Goal: Information Seeking & Learning: Learn about a topic

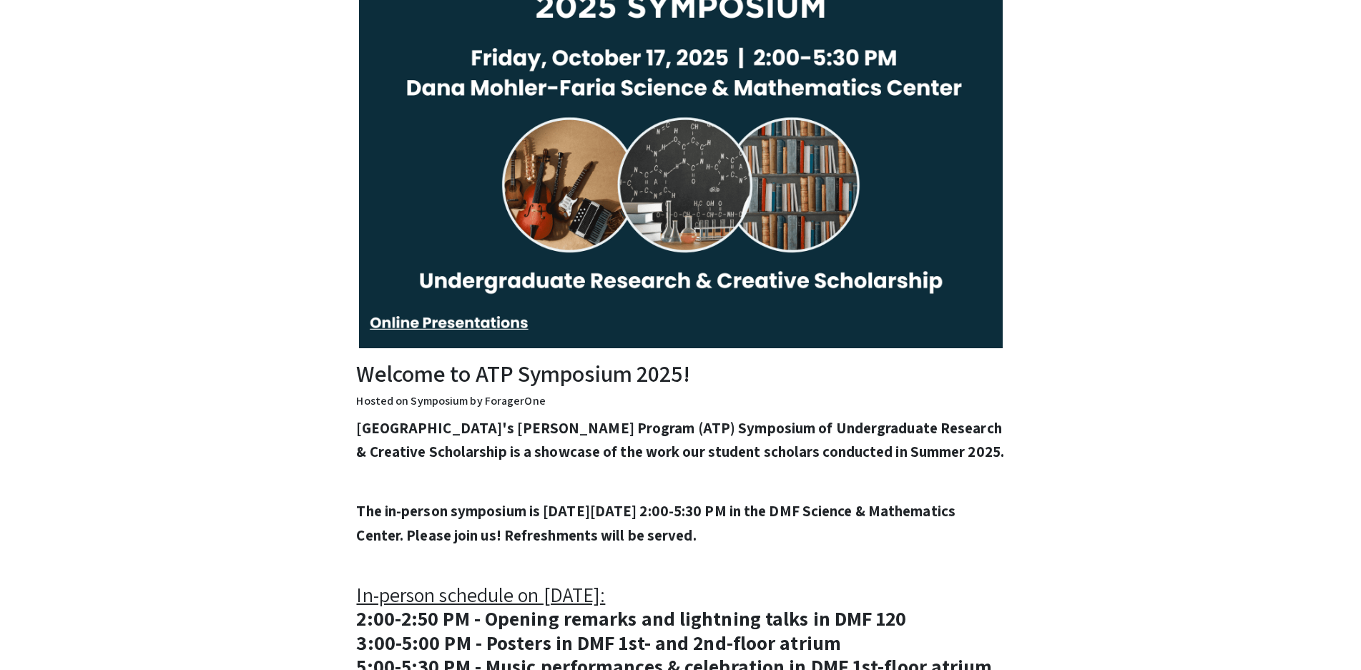
scroll to position [429, 0]
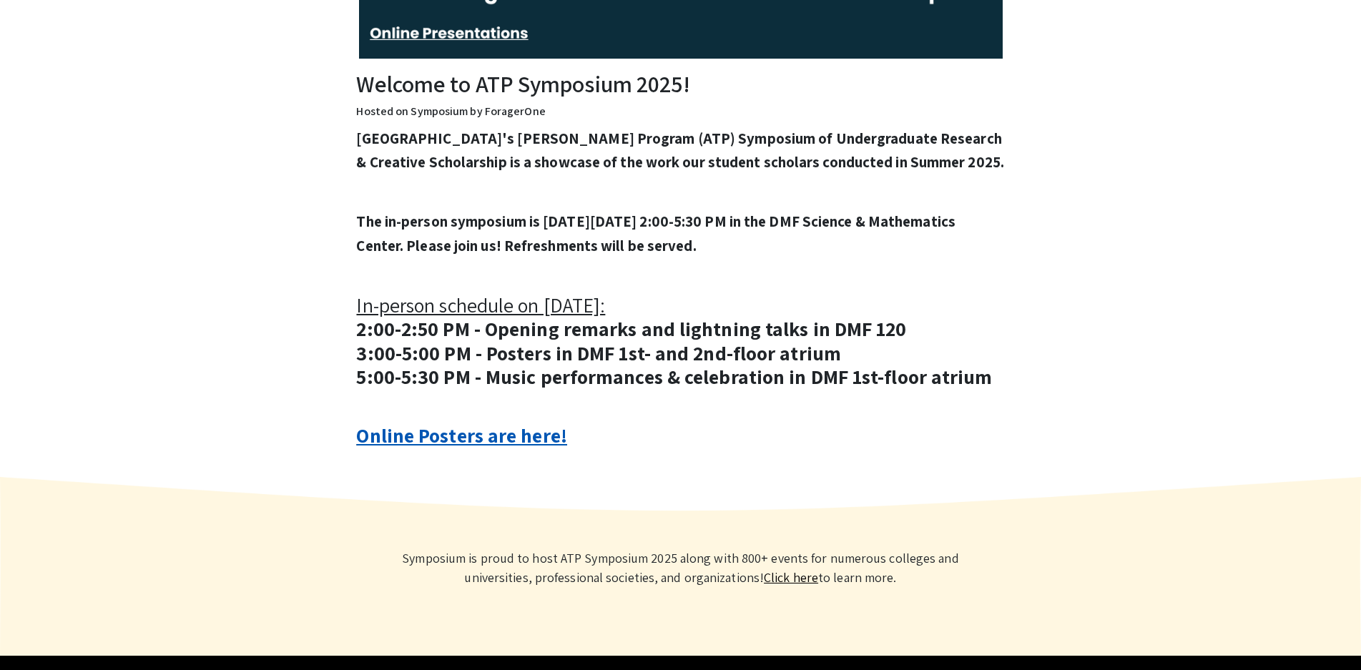
click at [514, 448] on link "Online Posters are here!" at bounding box center [461, 435] width 210 height 26
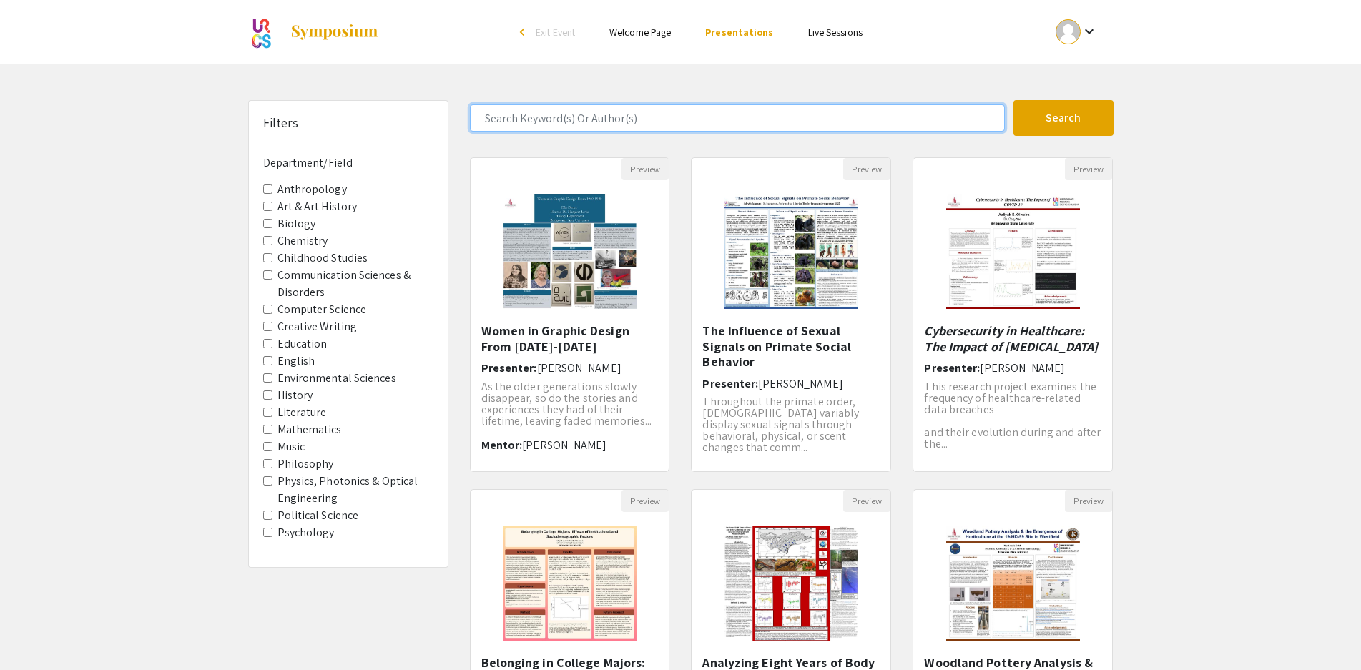
click at [577, 114] on input "Search Keyword(s) Or Author(s)" at bounding box center [737, 117] width 535 height 27
paste input "Maya Kapuscinski"
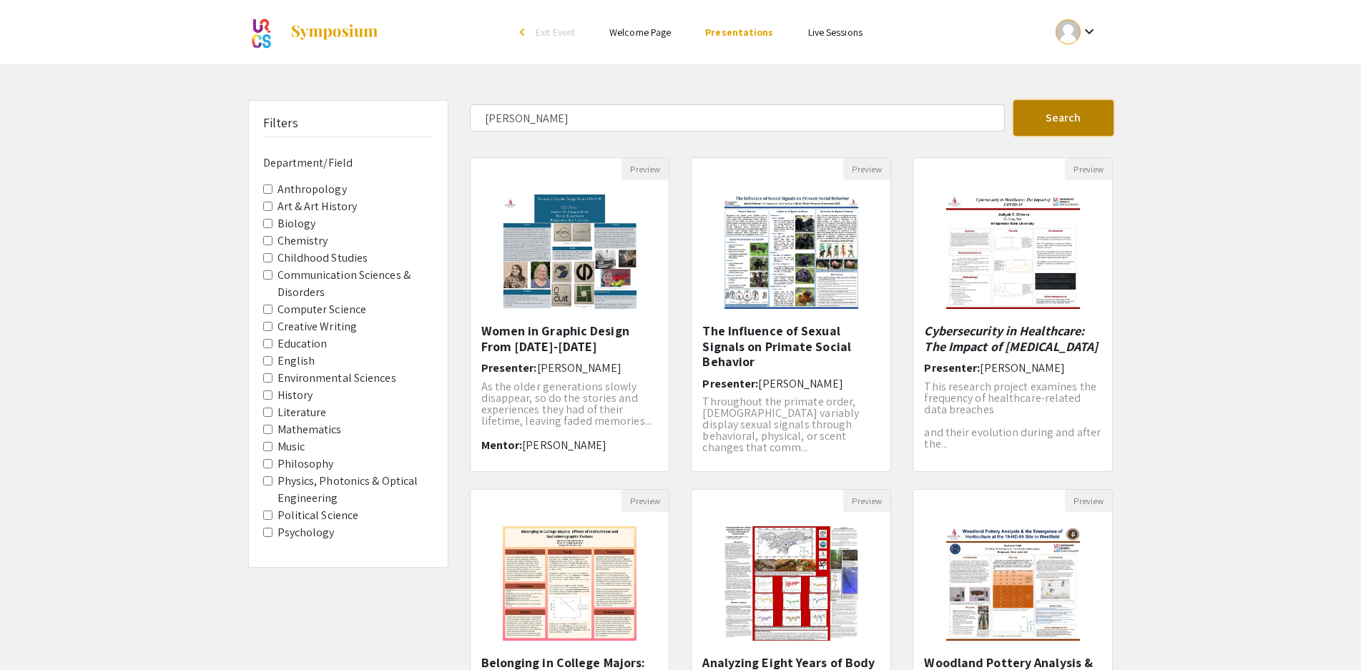
click at [1059, 115] on button "Search" at bounding box center [1064, 118] width 100 height 36
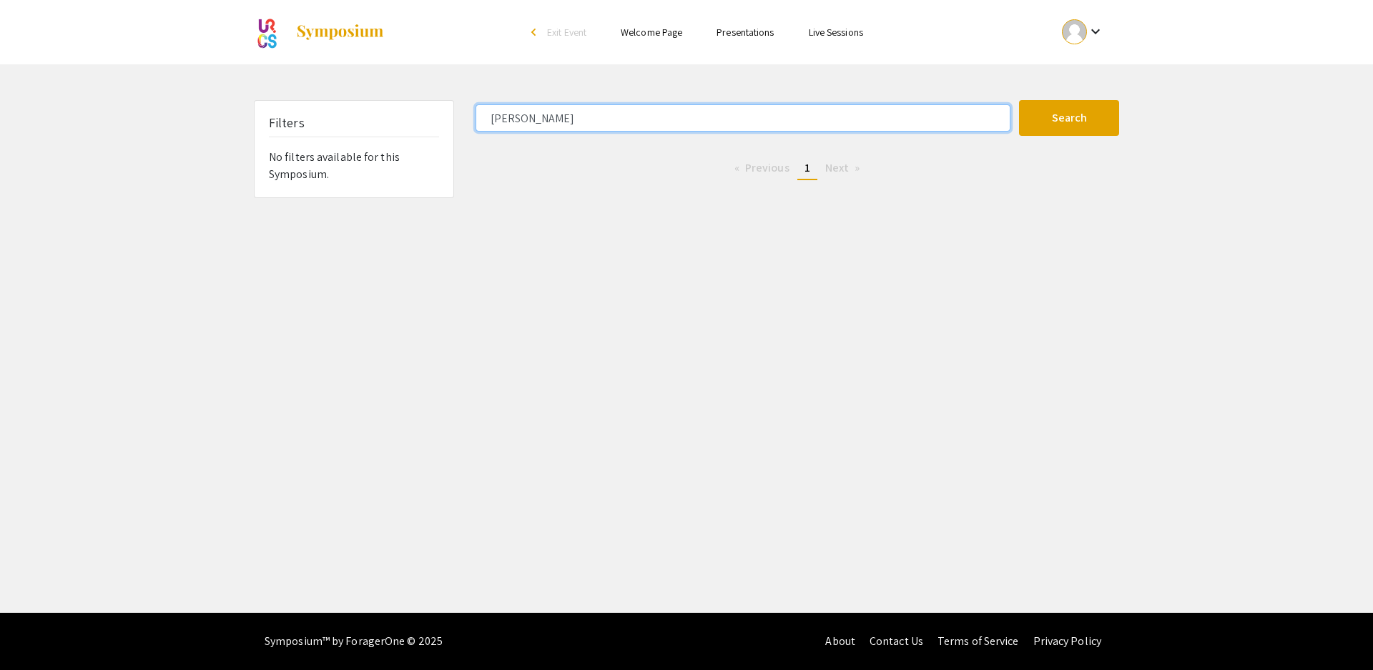
drag, startPoint x: 519, startPoint y: 117, endPoint x: 439, endPoint y: 124, distance: 80.4
click at [439, 124] on div "Filters No filters available for this Symposium. Maya Kapuscinski Search 0 Resu…" at bounding box center [686, 149] width 887 height 98
click at [1019, 100] on button "Search" at bounding box center [1069, 118] width 100 height 36
type input "Maya Kapuscinski"
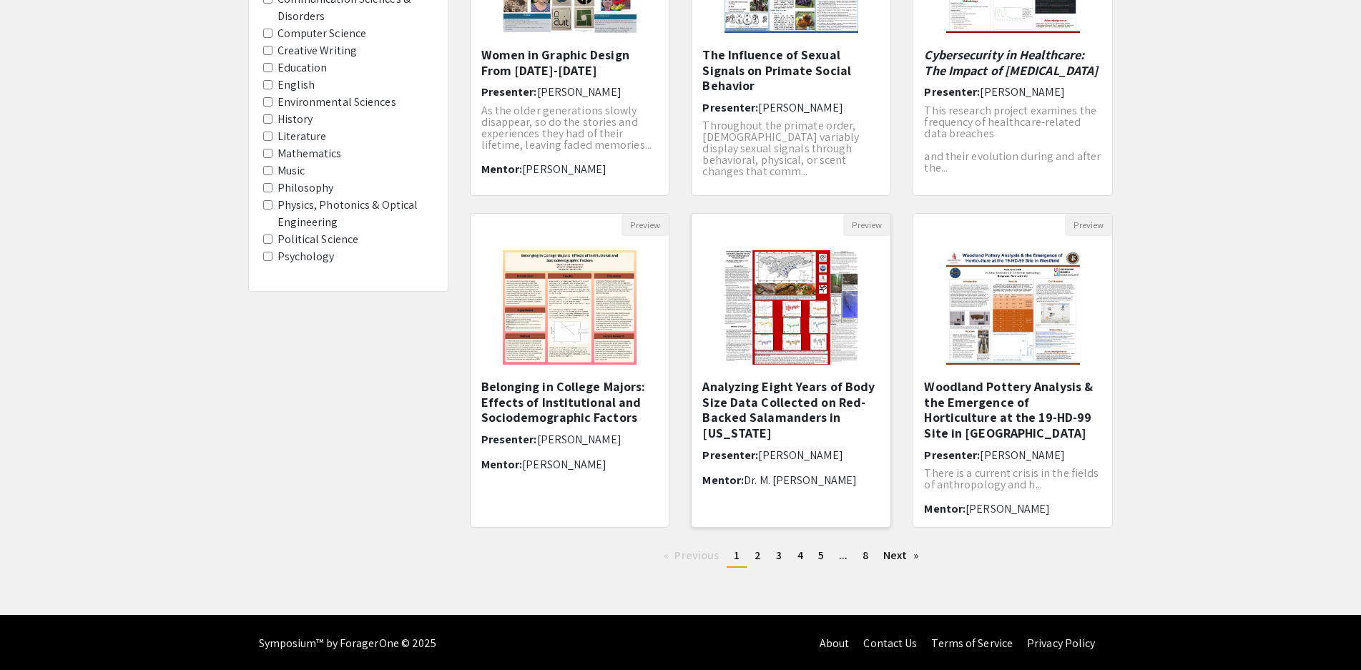
scroll to position [278, 0]
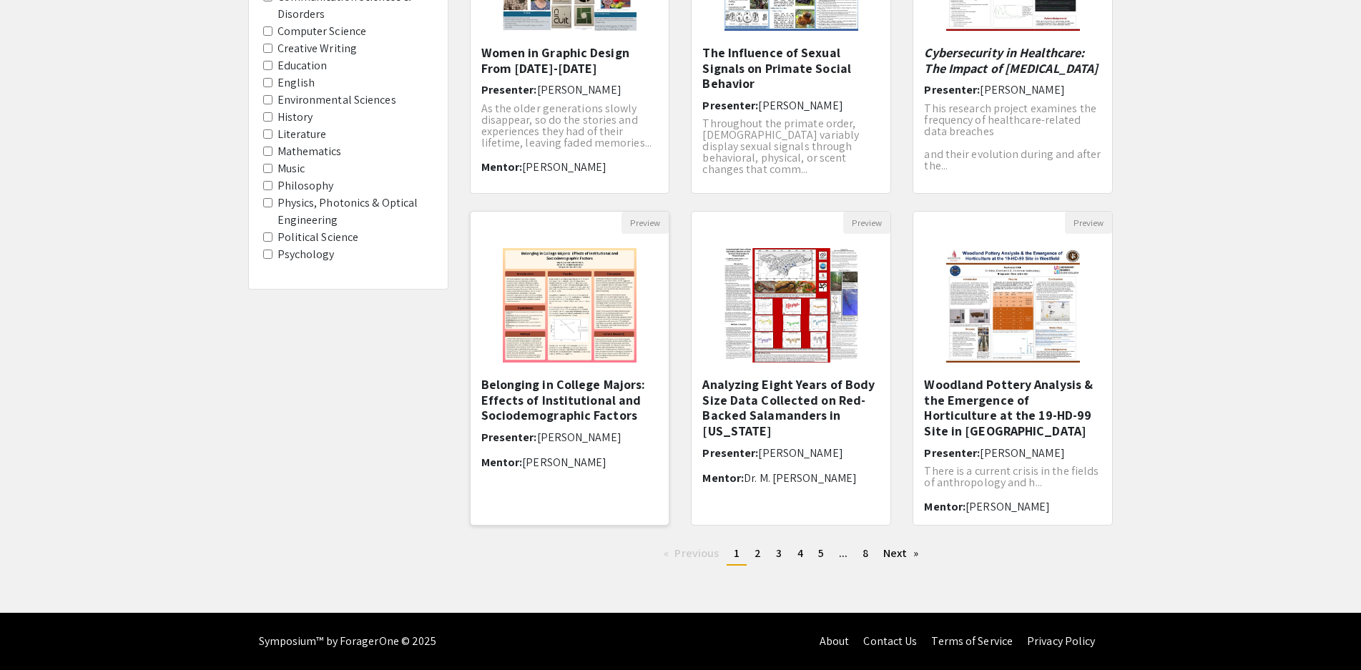
click at [579, 388] on h5 "Belonging in College Majors: Effects of Institutional and Sociodemographic Fact…" at bounding box center [569, 400] width 177 height 46
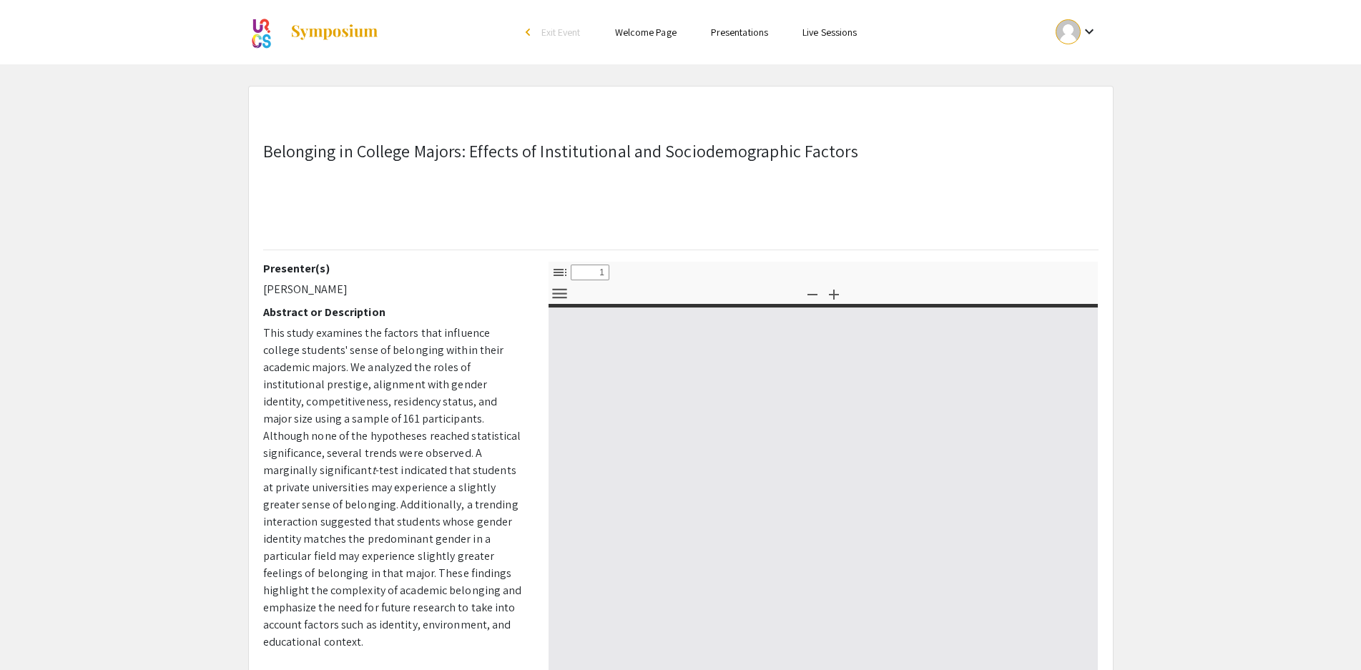
select select "custom"
type input "0"
select select "custom"
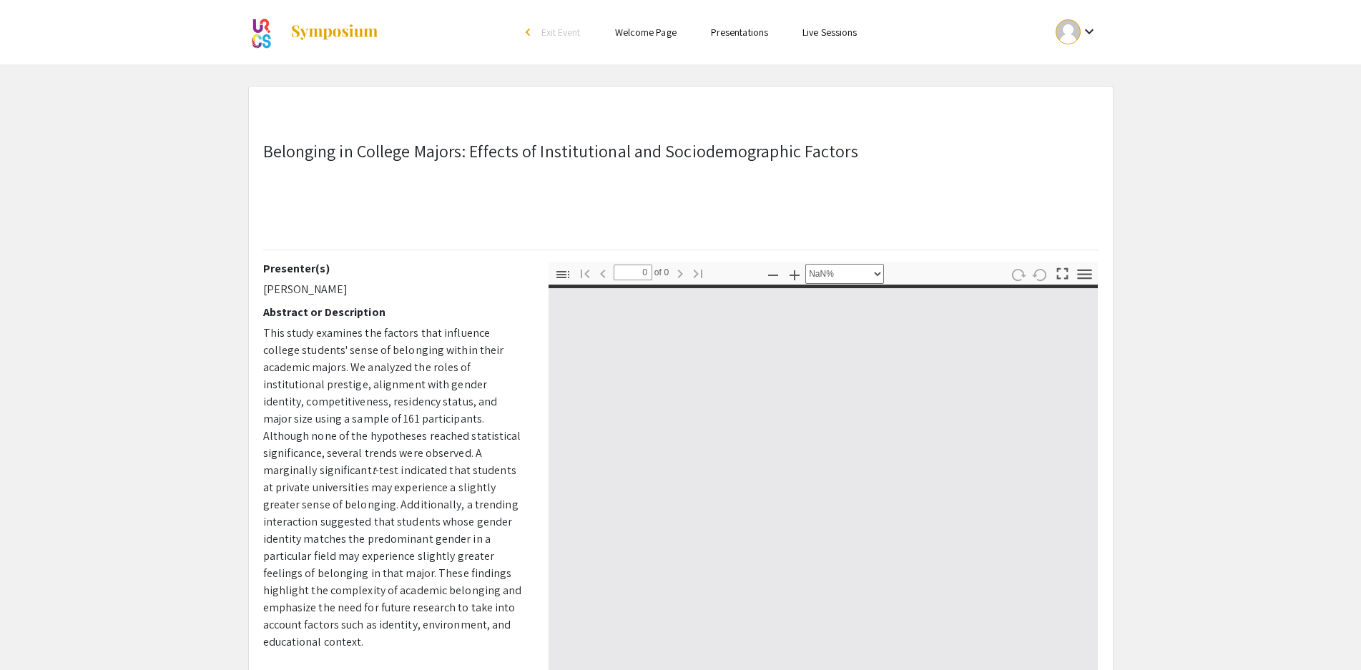
type input "1"
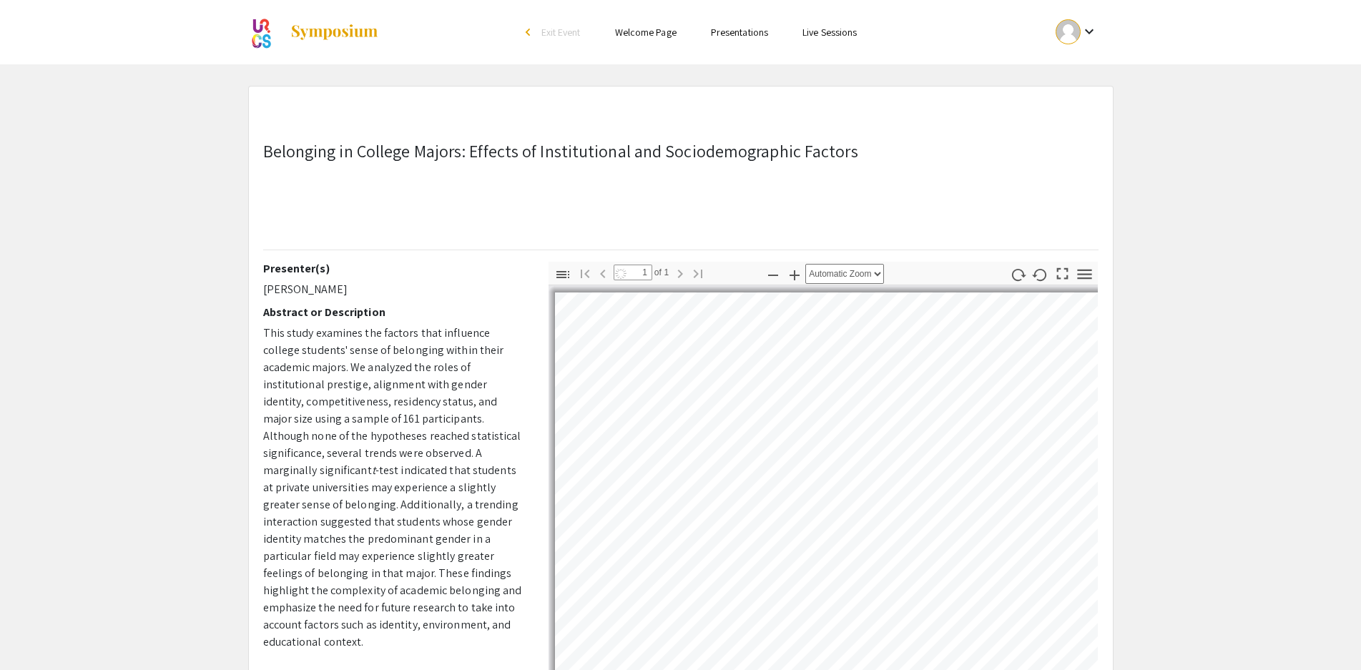
select select "auto"
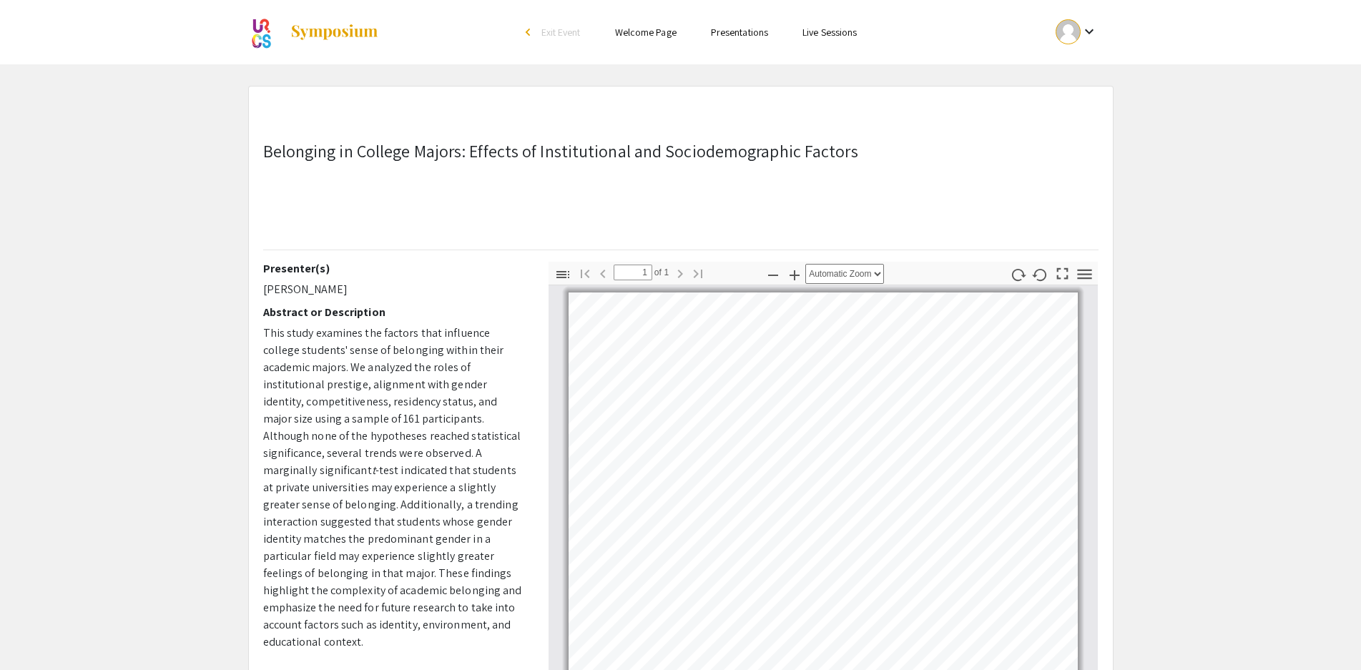
drag, startPoint x: 487, startPoint y: 265, endPoint x: 494, endPoint y: 257, distance: 10.6
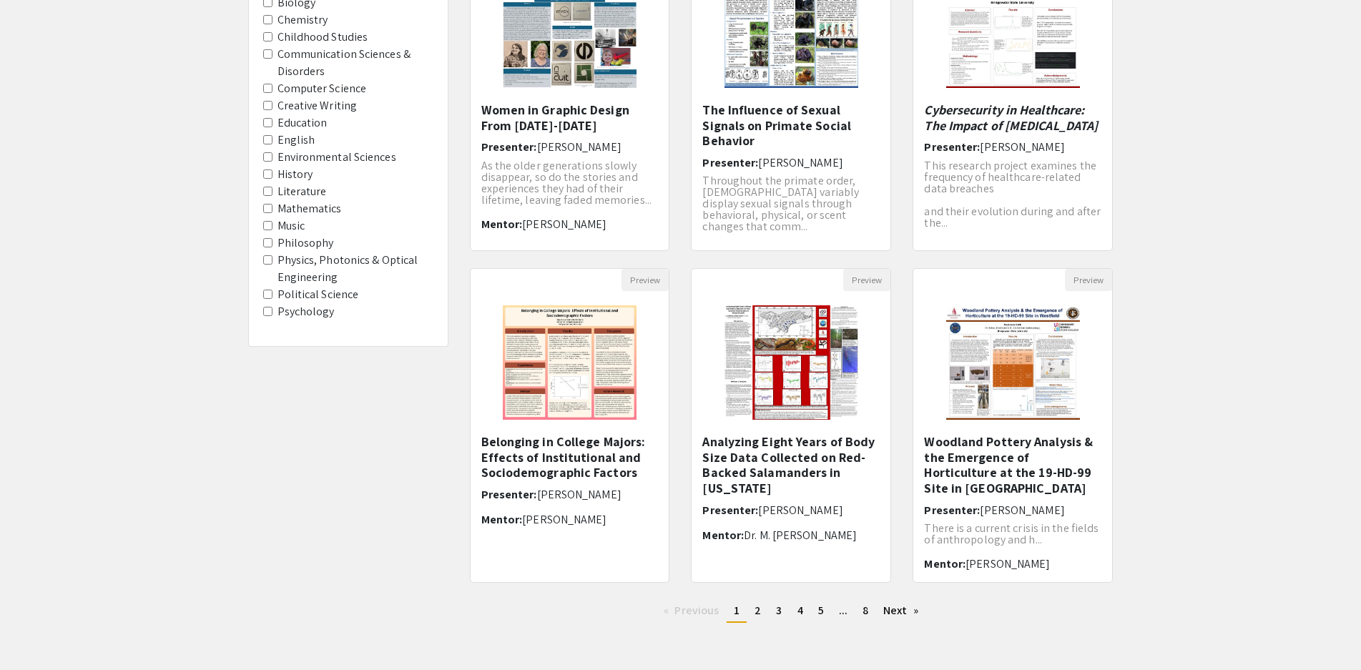
scroll to position [278, 0]
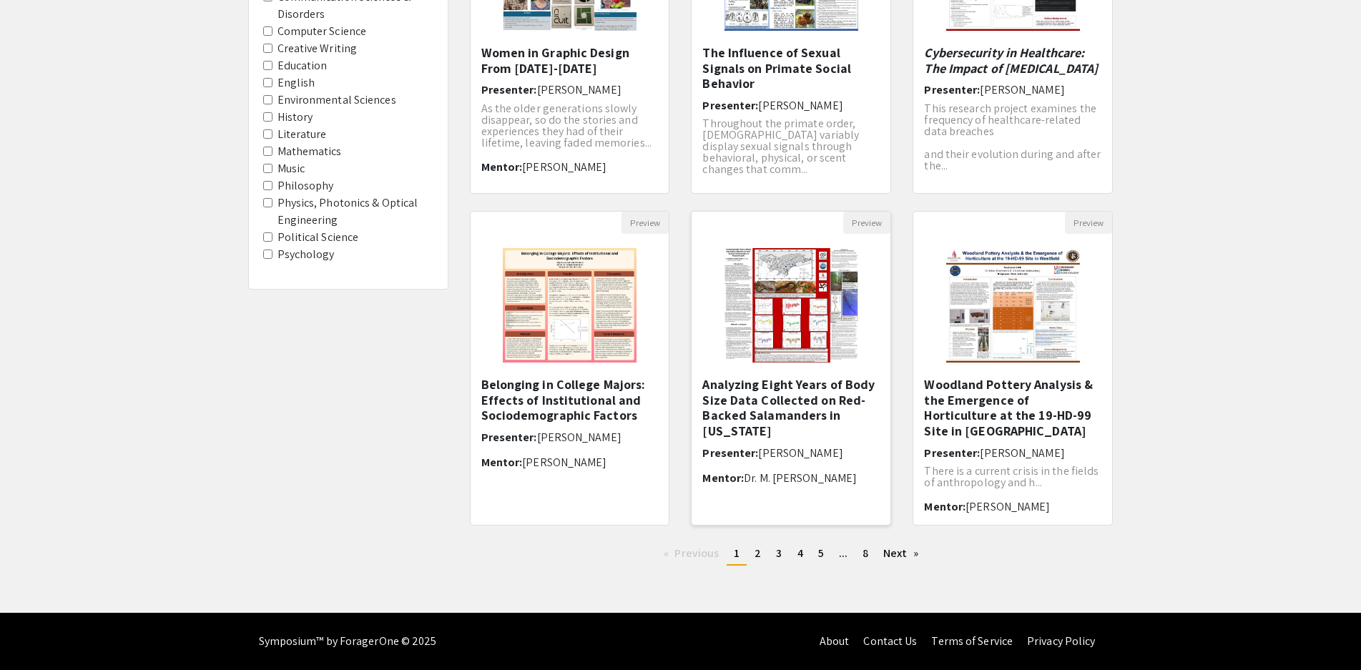
click at [785, 401] on h5 "Analyzing Eight Years of Body Size Data Collected on Red-Backed Salamanders in …" at bounding box center [790, 408] width 177 height 62
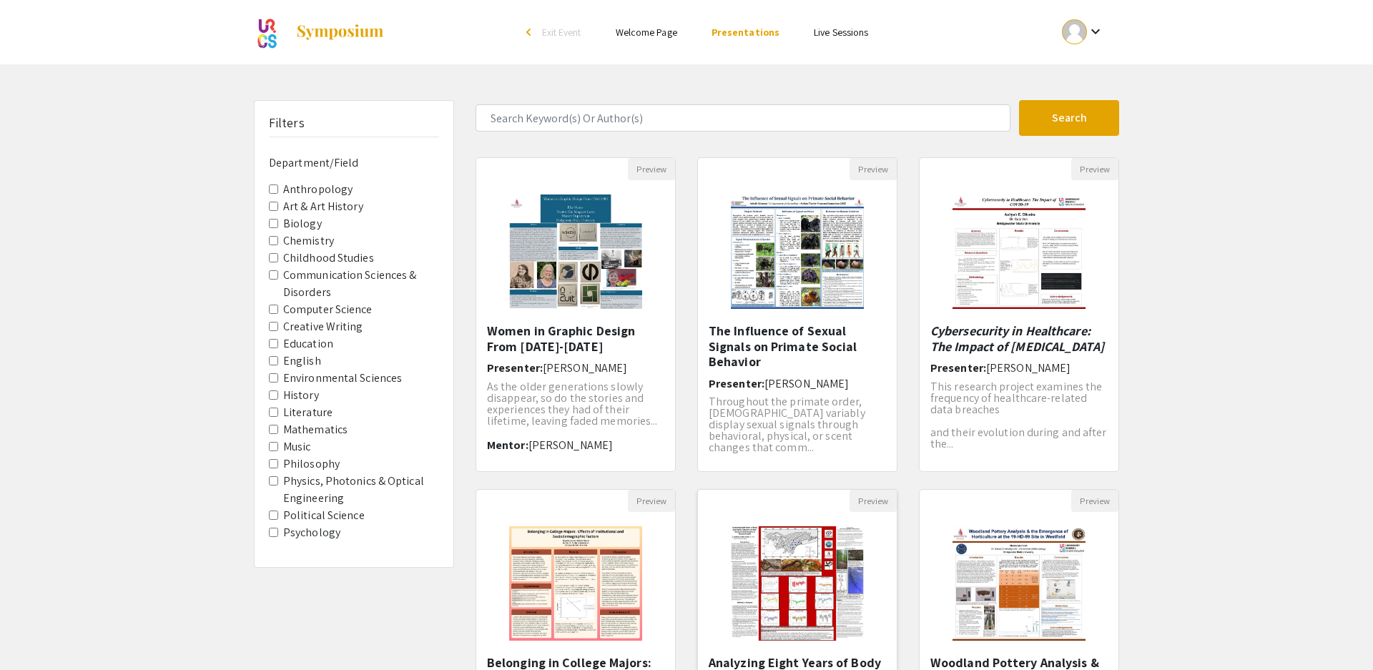
select select "custom"
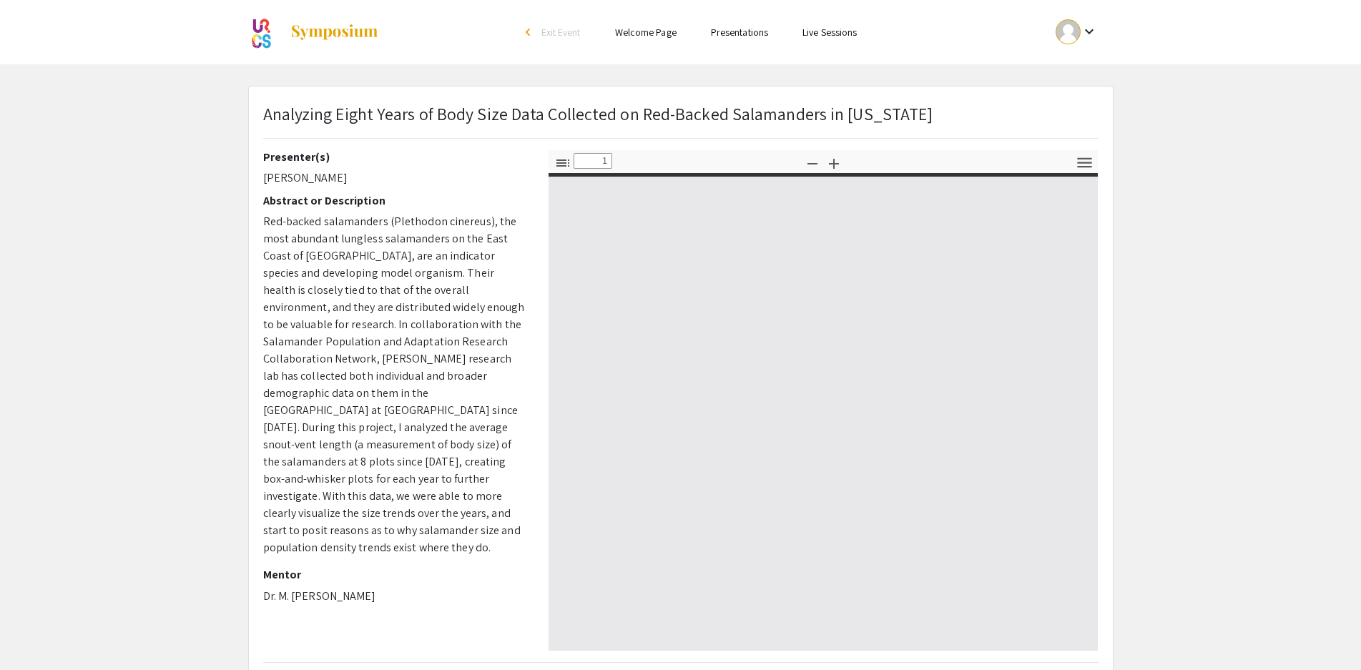
type input "0"
select select "auto"
type input "1"
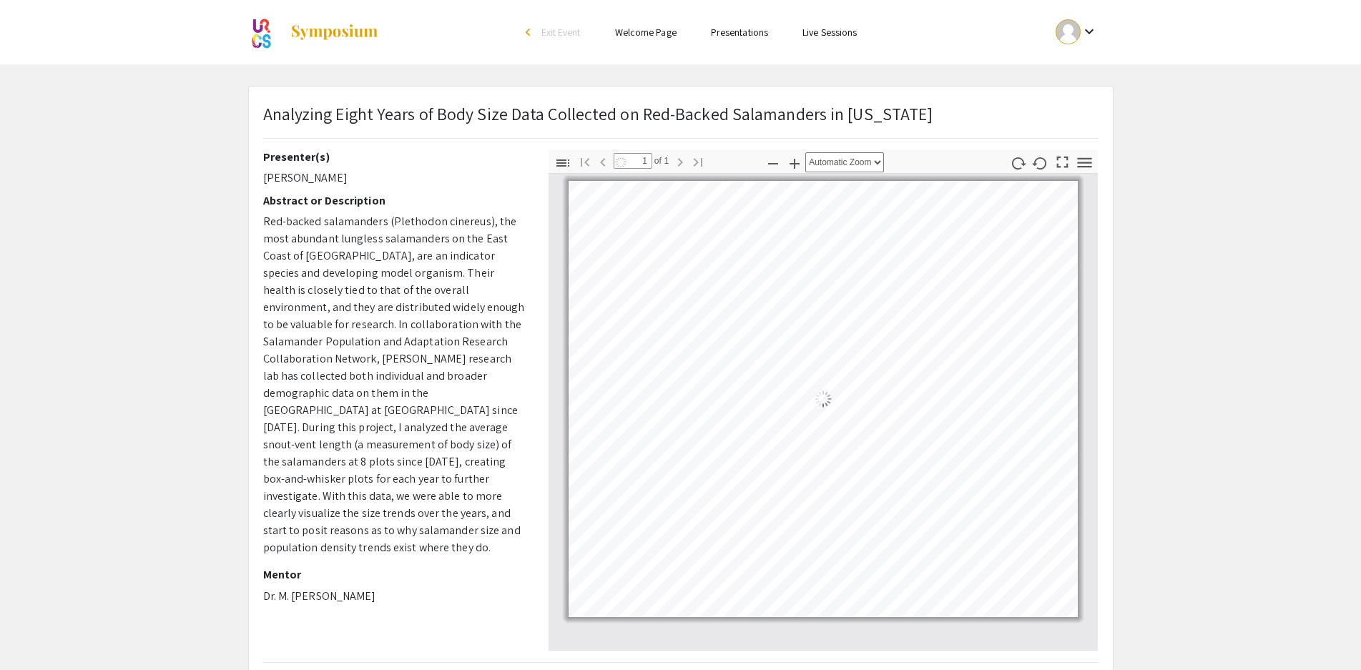
select select "auto"
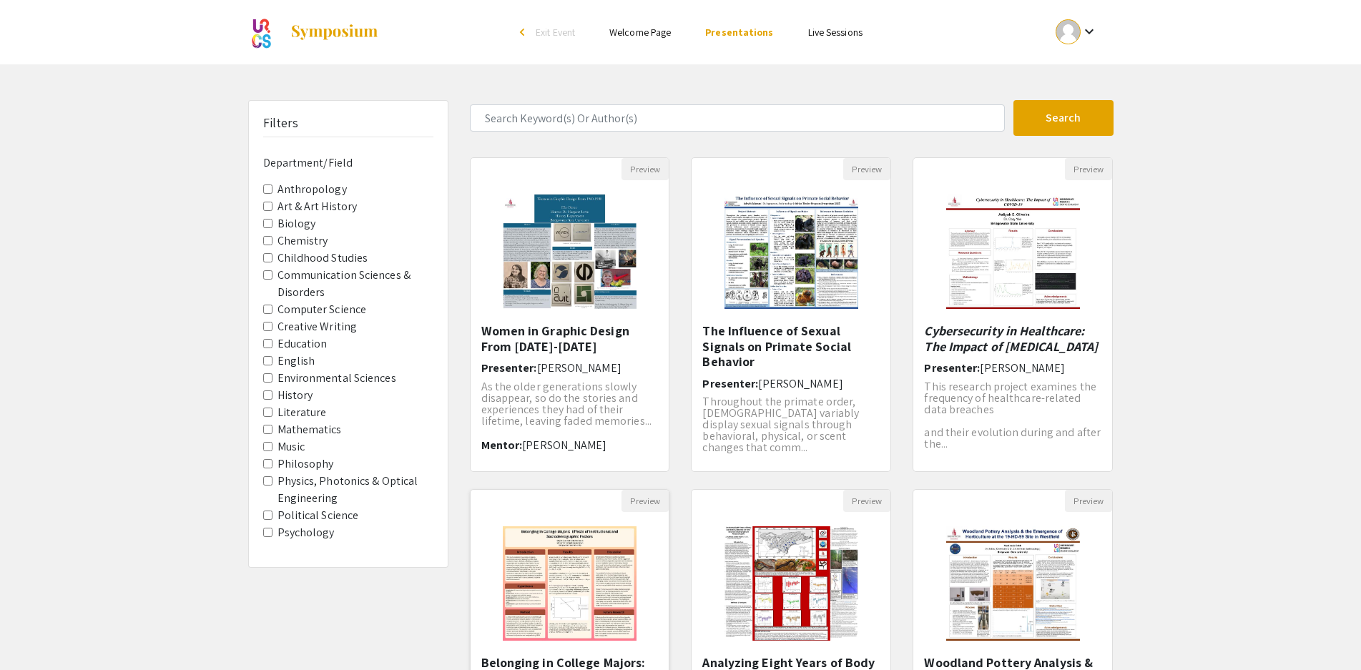
scroll to position [278, 0]
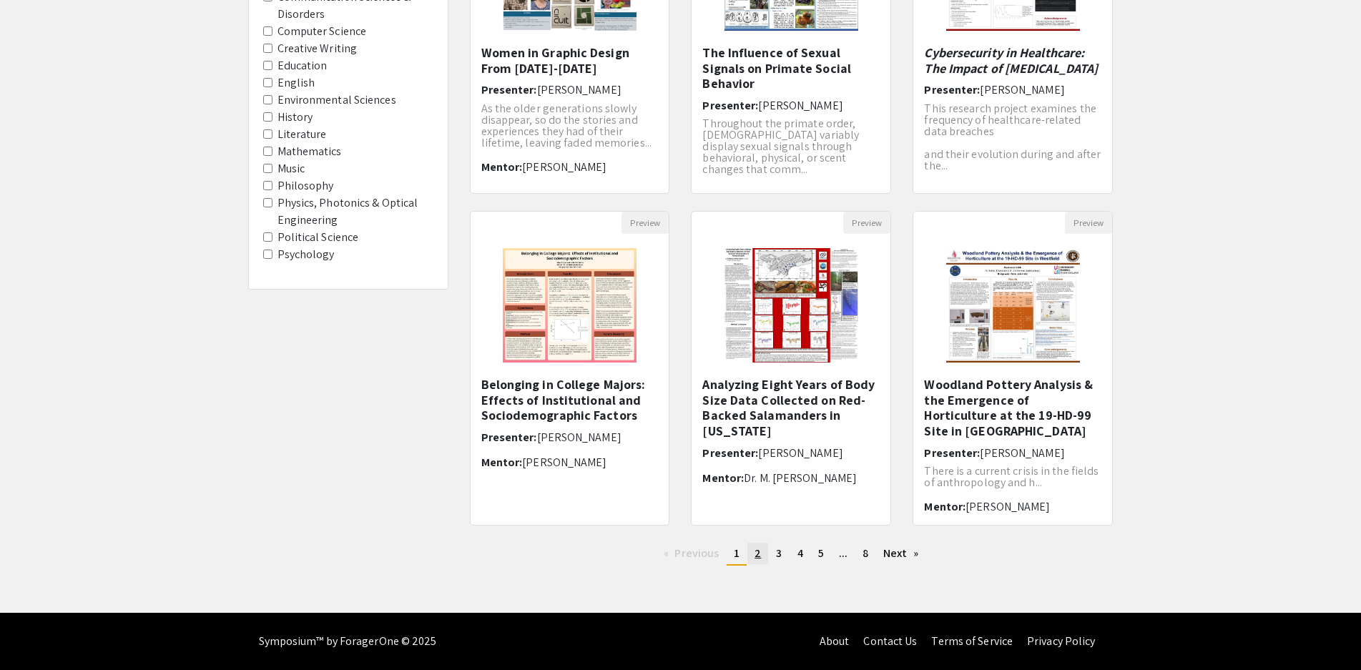
click at [757, 556] on span "2" at bounding box center [758, 553] width 6 height 15
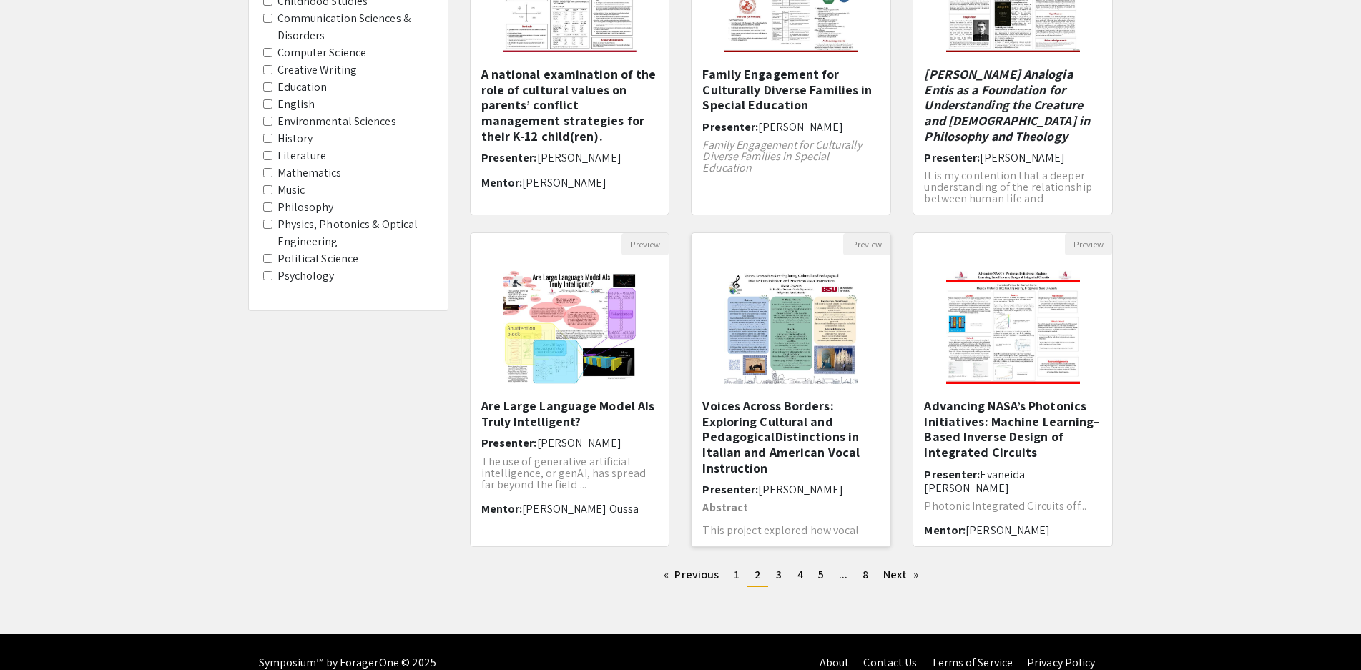
scroll to position [278, 0]
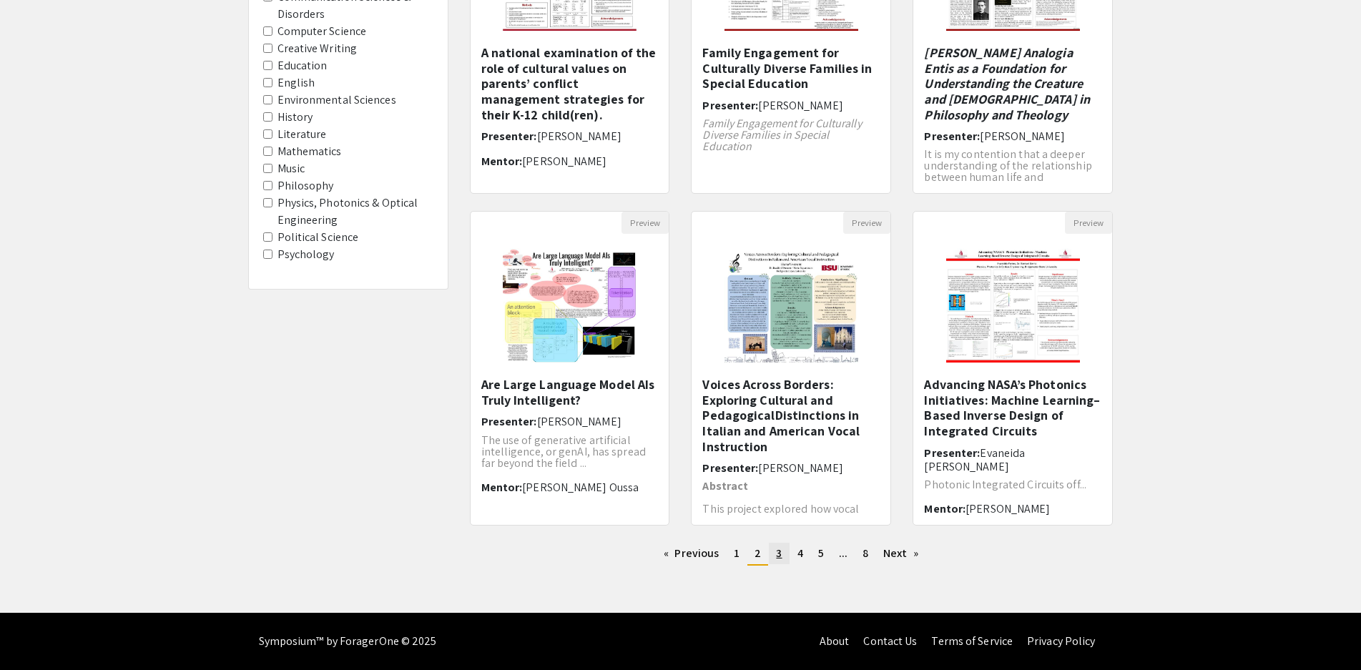
click at [781, 554] on span "3" at bounding box center [779, 553] width 6 height 15
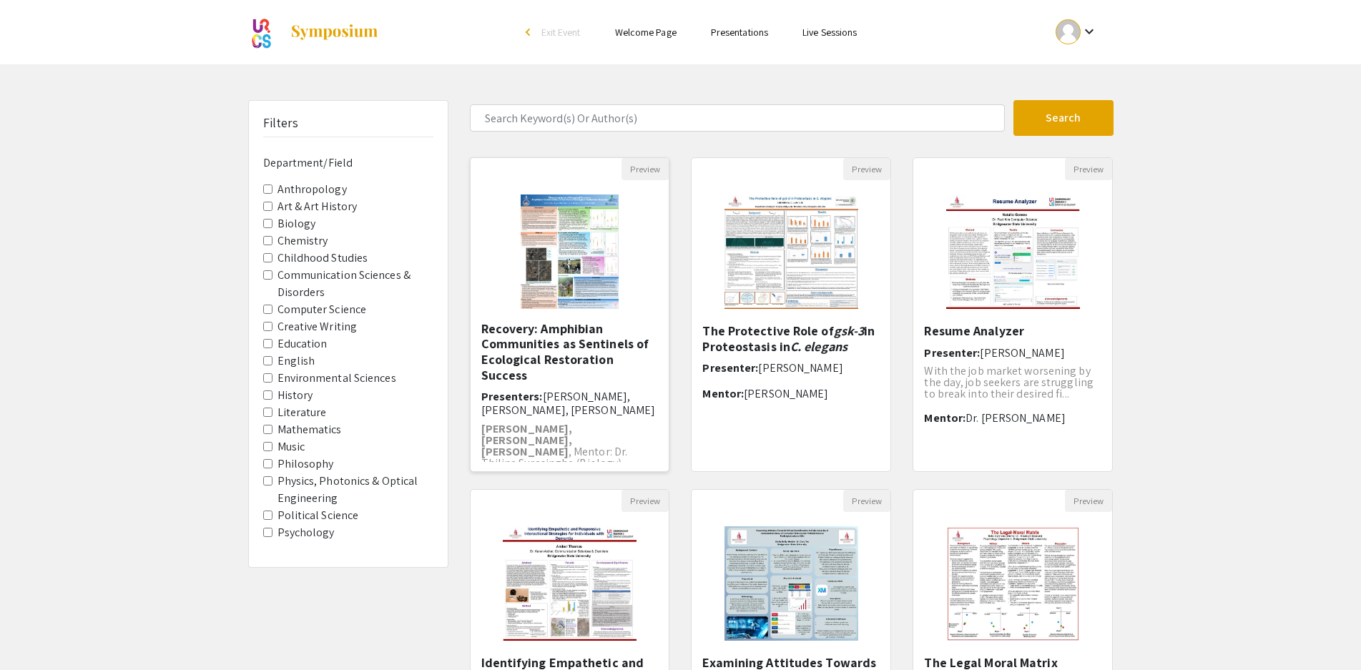
scroll to position [51, 0]
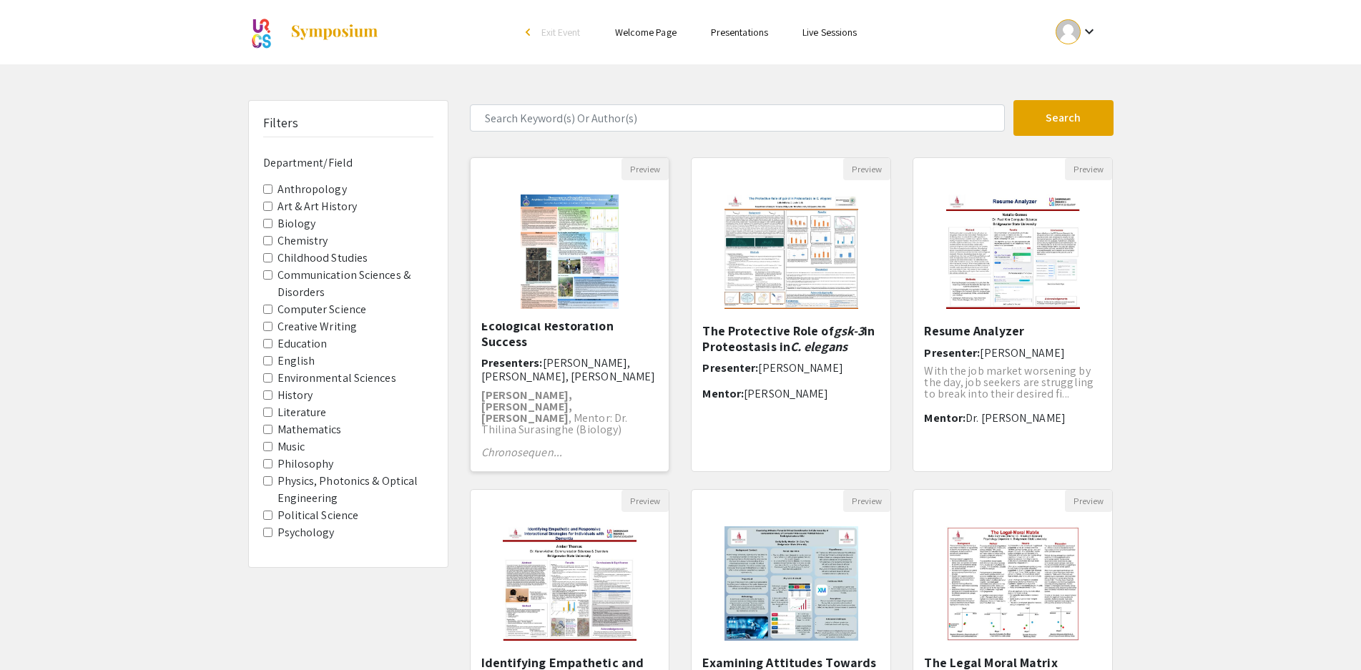
drag, startPoint x: 612, startPoint y: 416, endPoint x: 642, endPoint y: 457, distance: 51.1
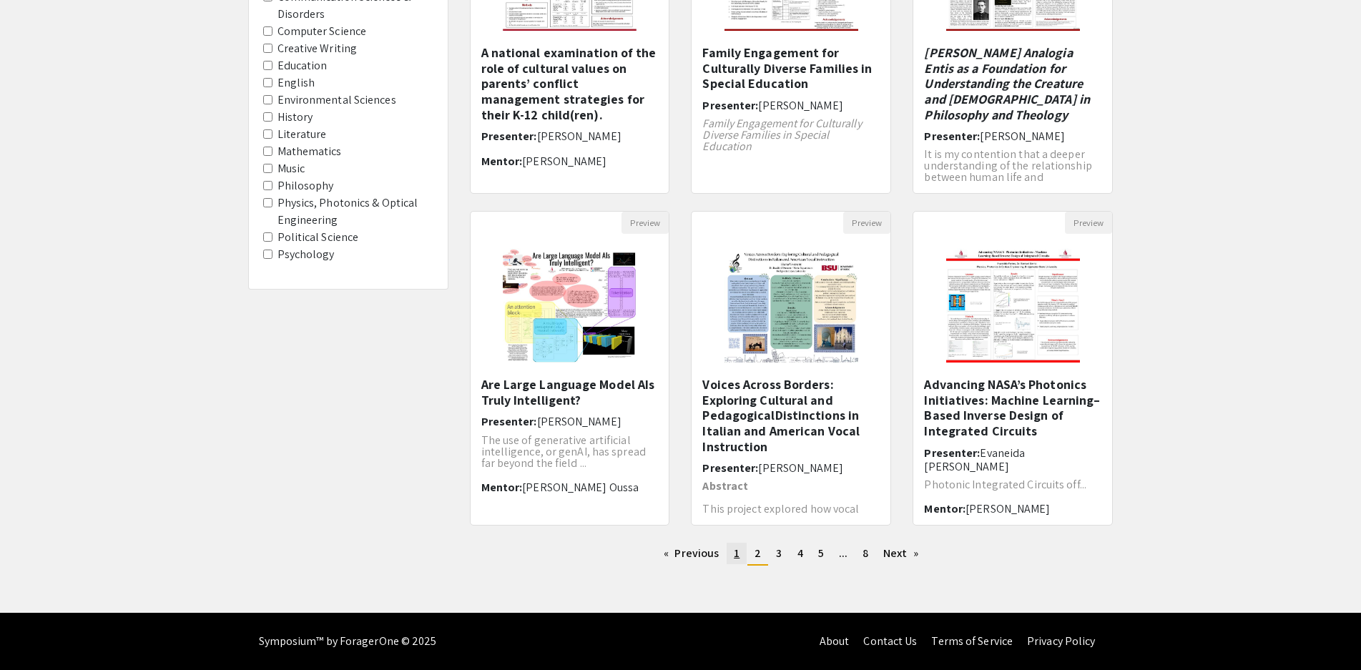
click at [737, 557] on span "1" at bounding box center [737, 553] width 6 height 15
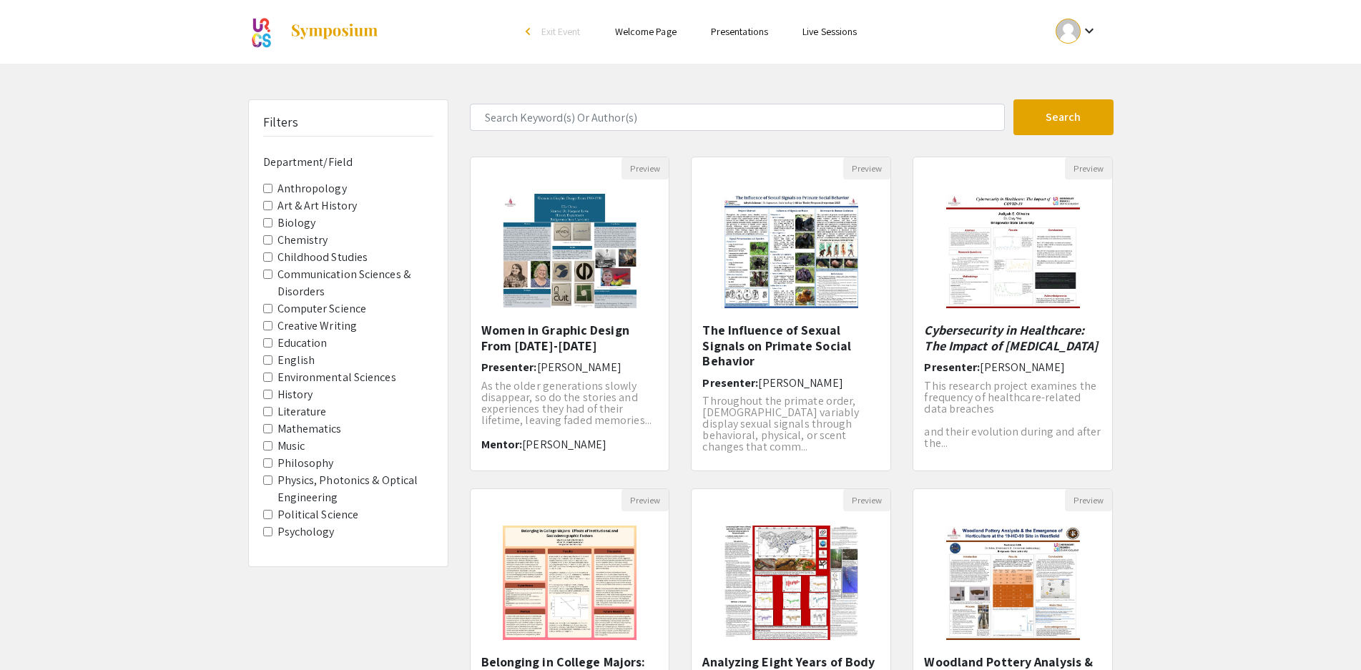
scroll to position [278, 0]
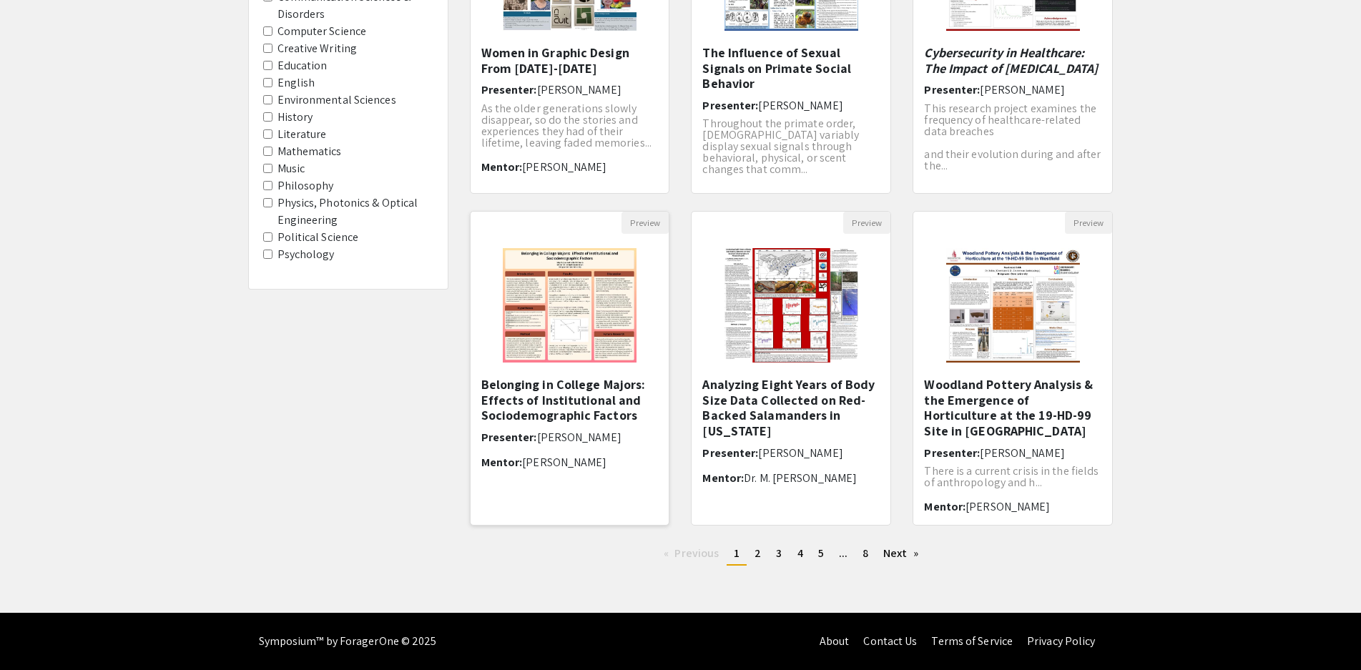
click at [596, 417] on h5 "Belonging in College Majors: Effects of Institutional and Sociodemographic Fact…" at bounding box center [569, 400] width 177 height 46
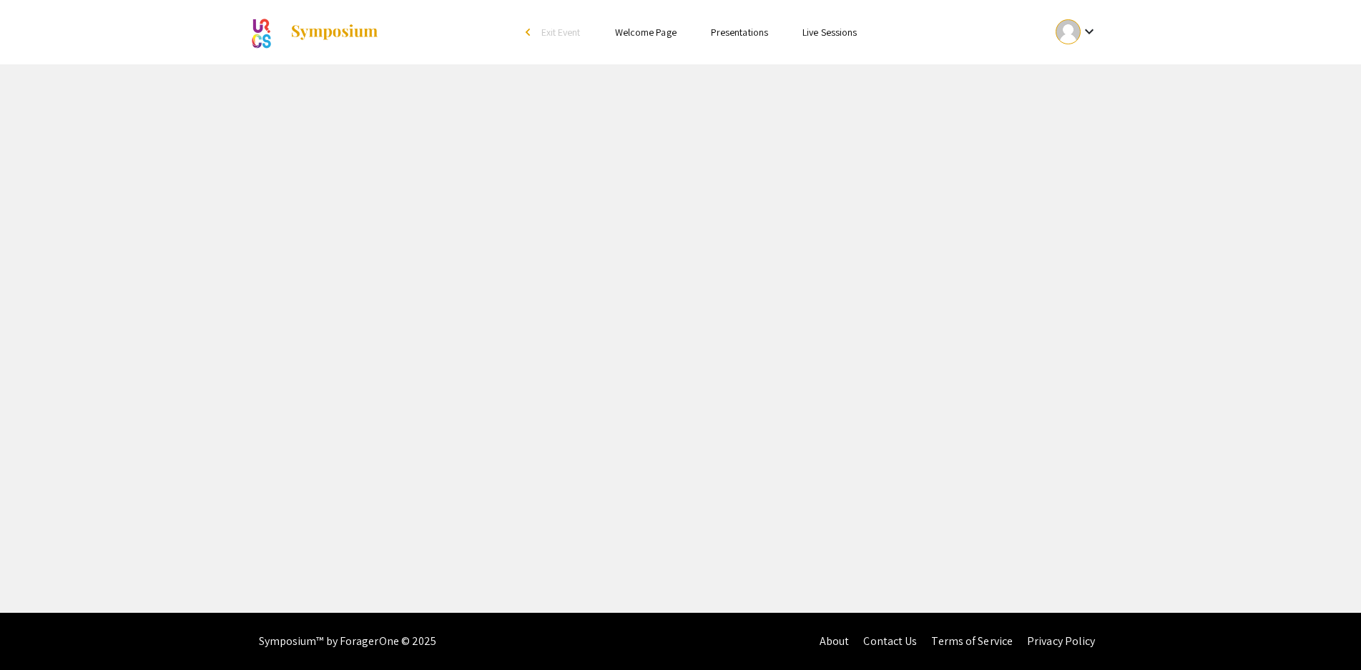
select select "custom"
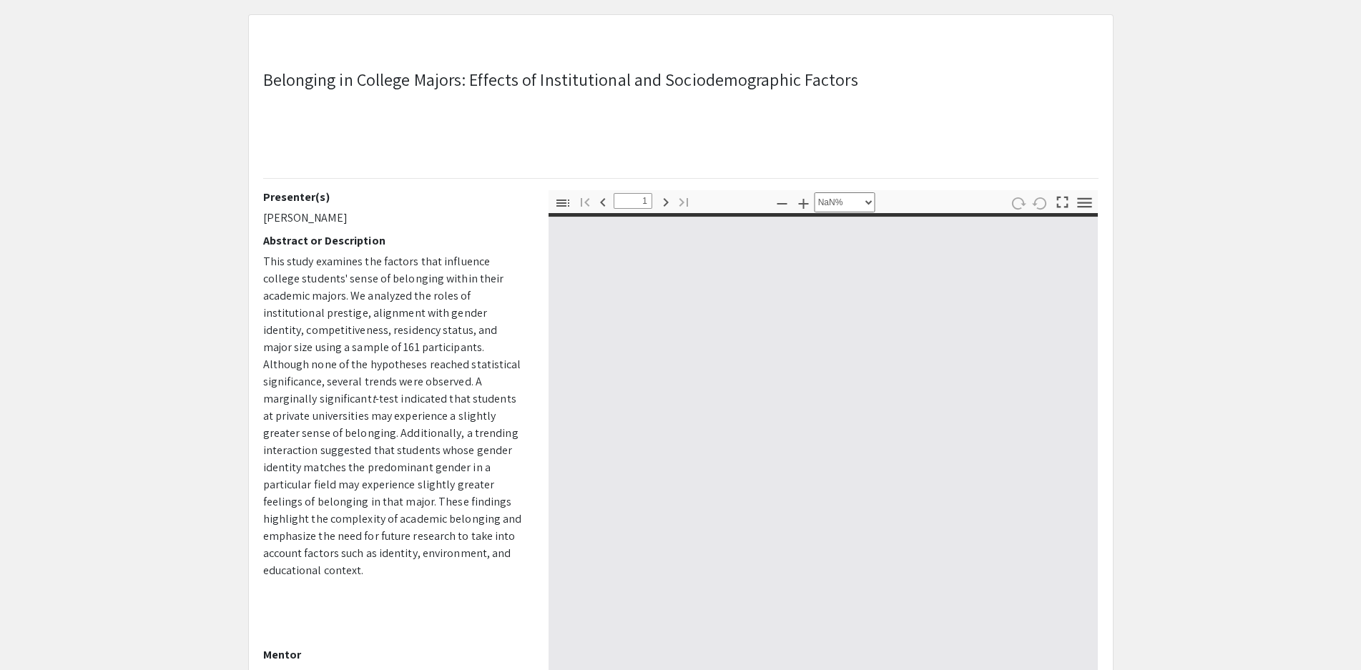
scroll to position [143, 0]
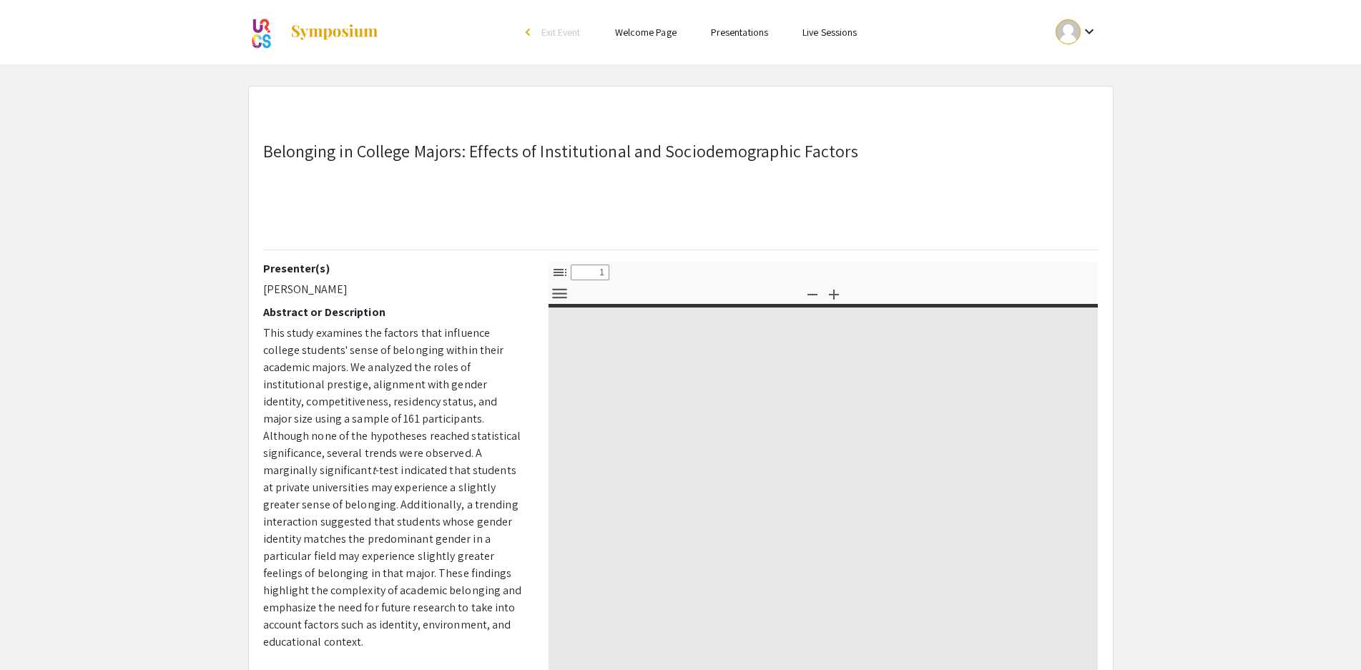
select select "custom"
type input "0"
select select "custom"
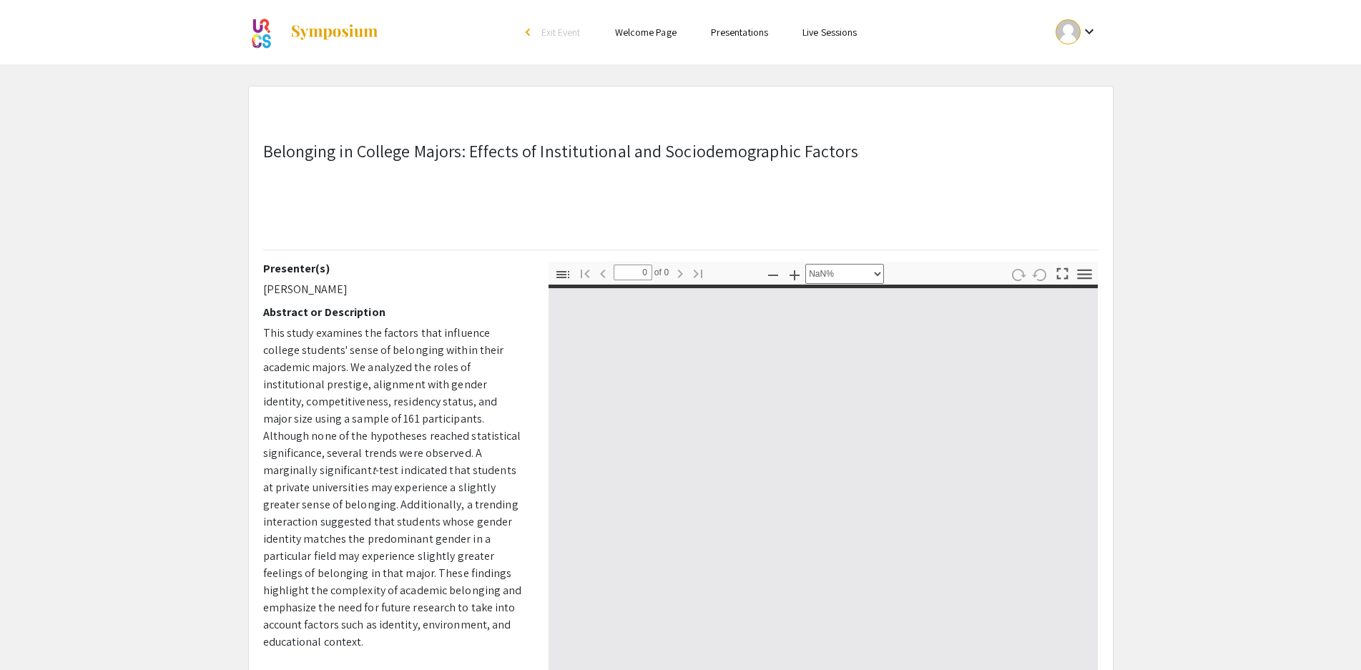
type input "1"
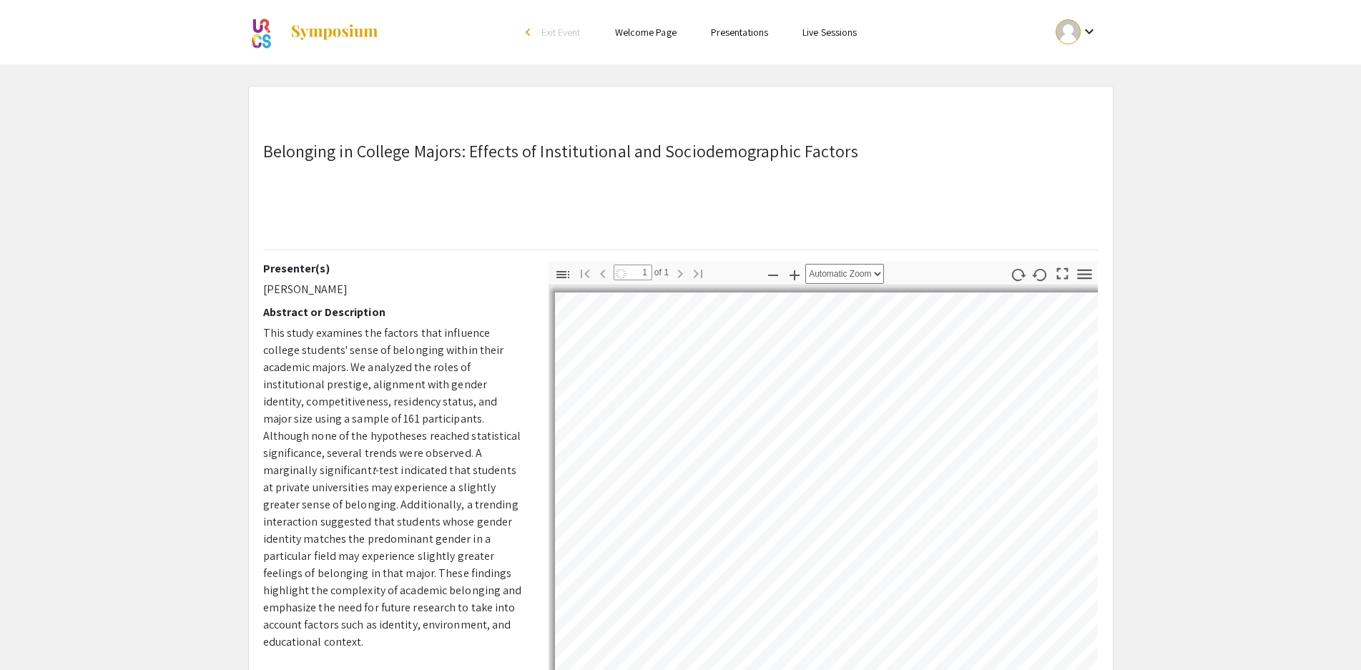
select select "auto"
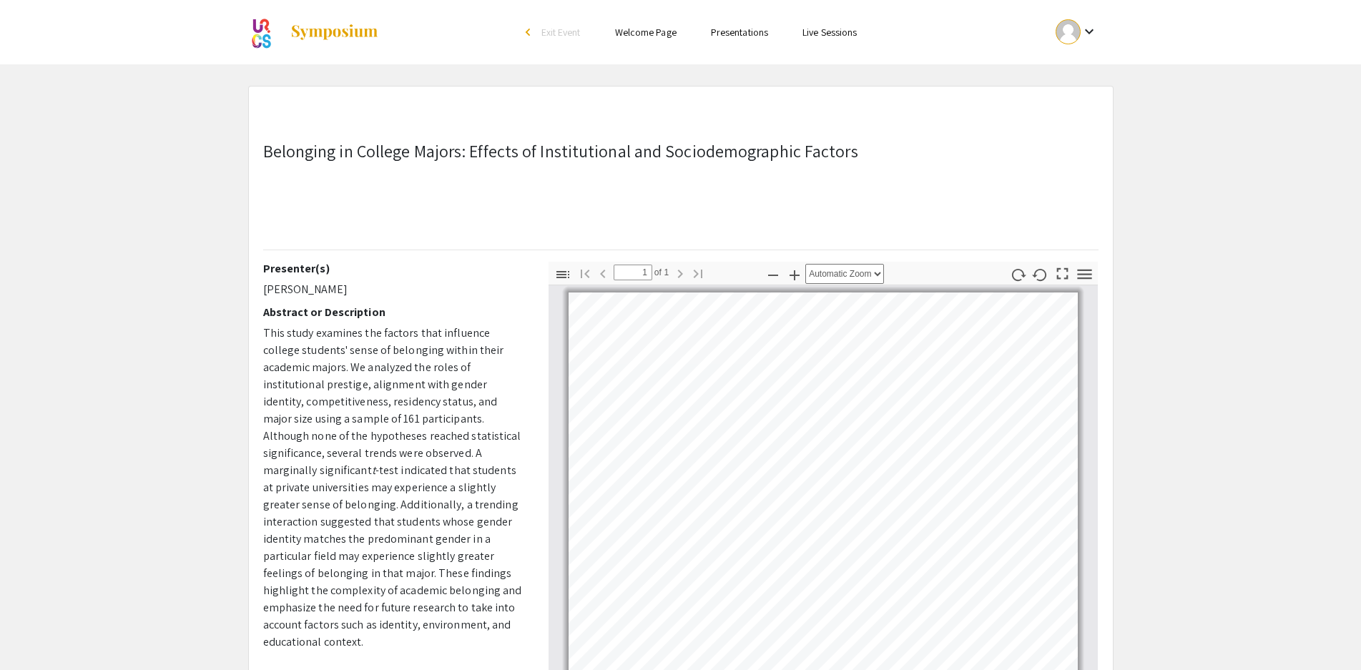
scroll to position [72, 0]
